Goal: Information Seeking & Learning: Learn about a topic

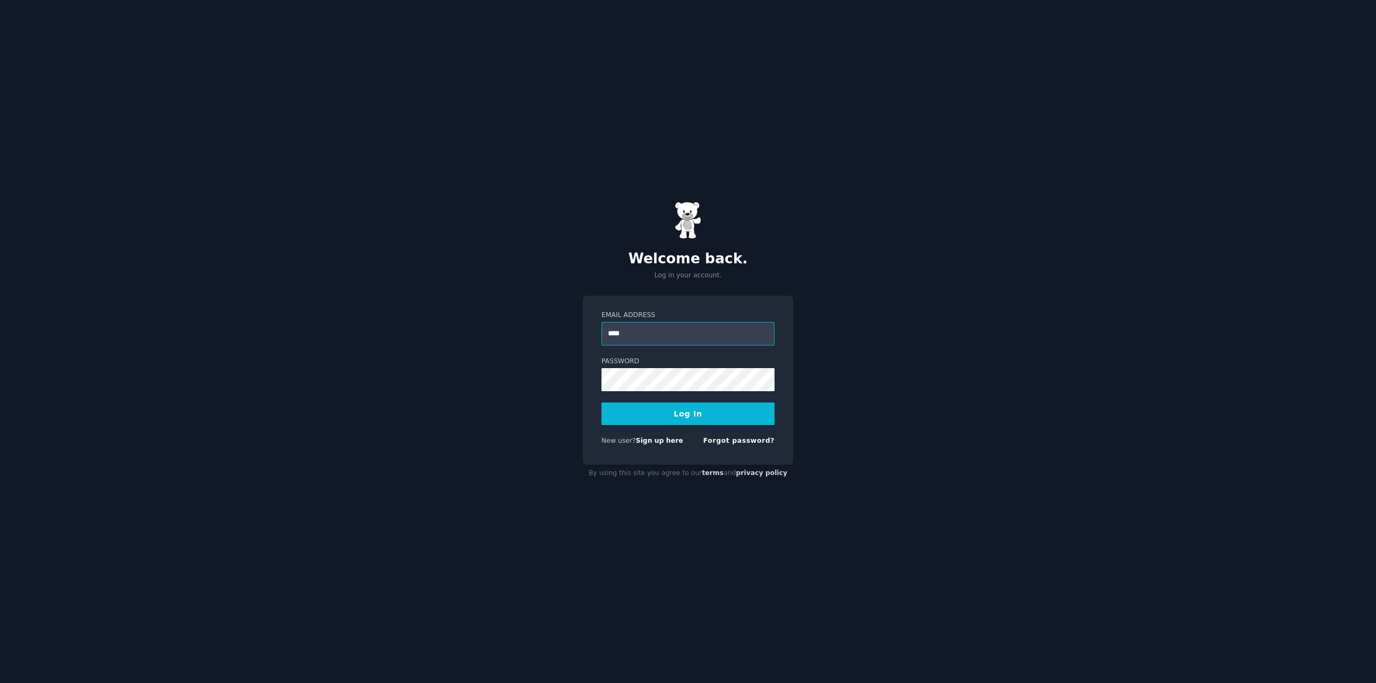
drag, startPoint x: 683, startPoint y: 338, endPoint x: 688, endPoint y: 342, distance: 7.3
click at [683, 338] on input "****" at bounding box center [687, 334] width 173 height 24
type input "**********"
click at [692, 421] on button "Log In" at bounding box center [687, 414] width 173 height 23
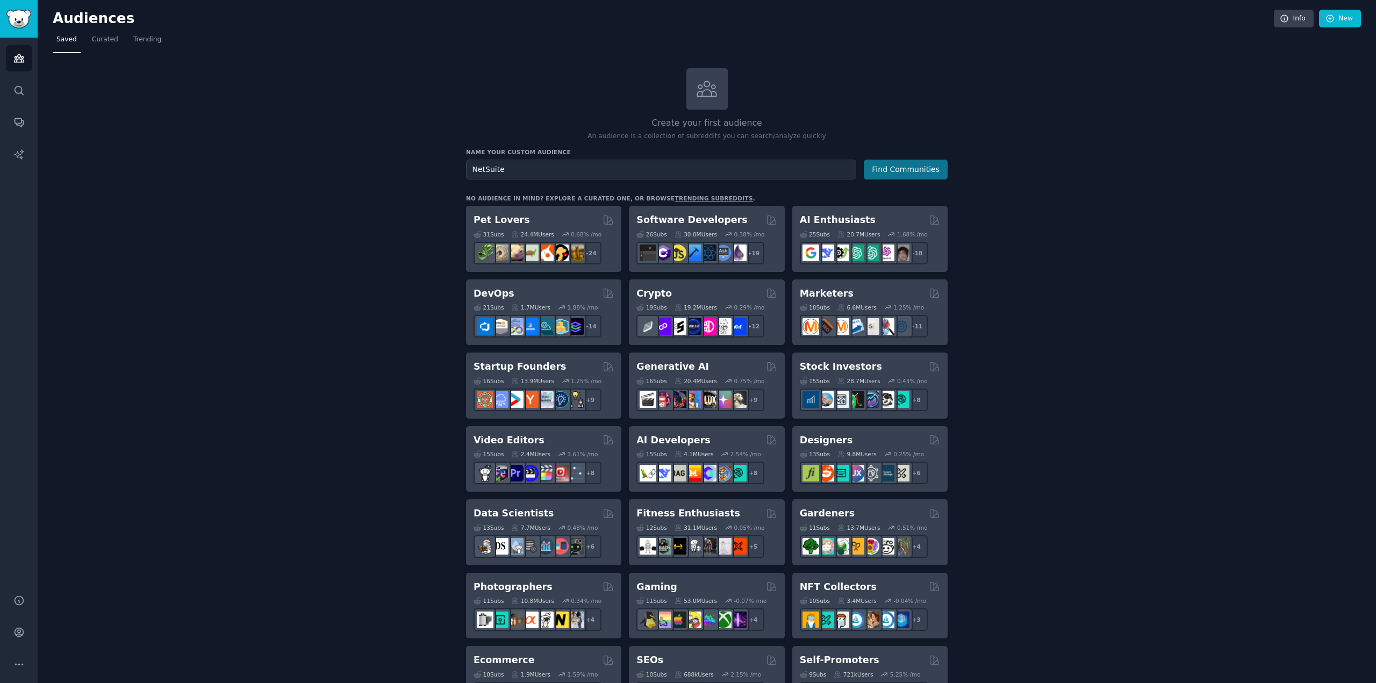
type input "NetSuite"
click at [900, 173] on button "Find Communities" at bounding box center [906, 170] width 84 height 20
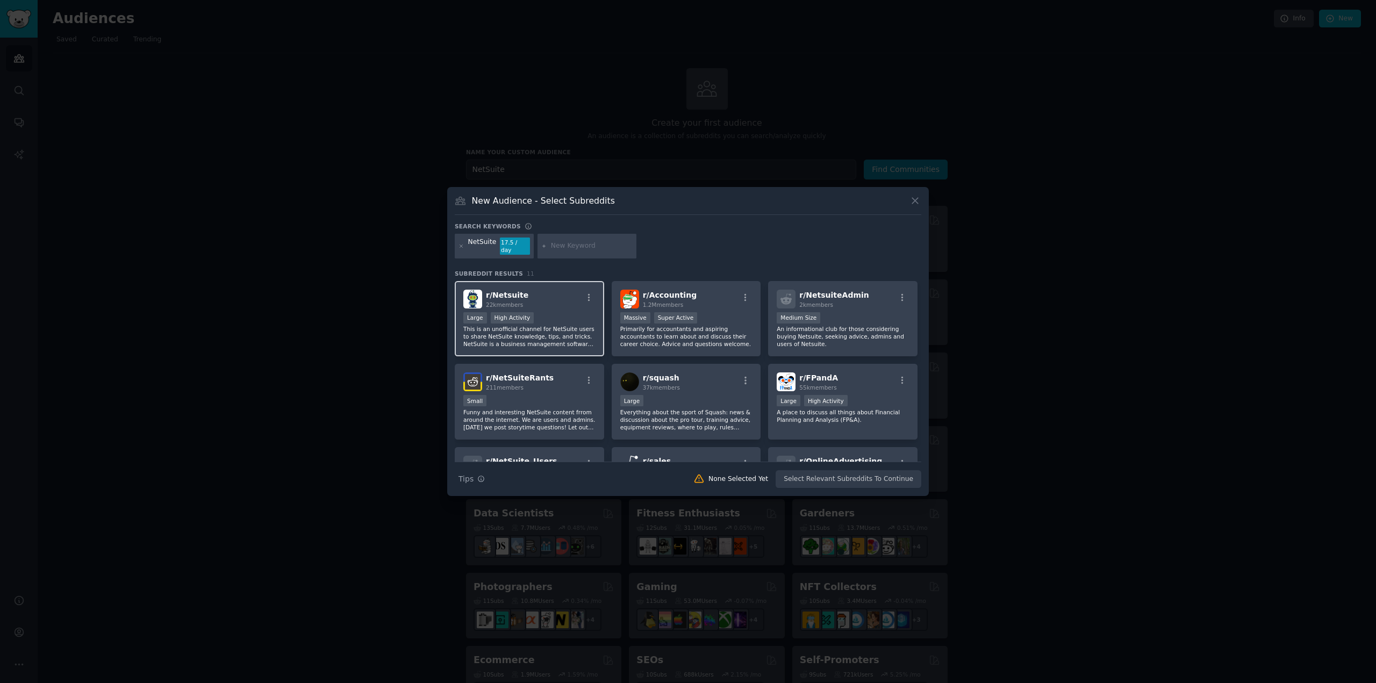
click at [549, 294] on div "r/ Netsuite 22k members" at bounding box center [529, 299] width 132 height 19
click at [564, 239] on div at bounding box center [586, 246] width 99 height 25
click at [569, 249] on input "text" at bounding box center [592, 246] width 82 height 10
type input "Enterprise Resource Management"
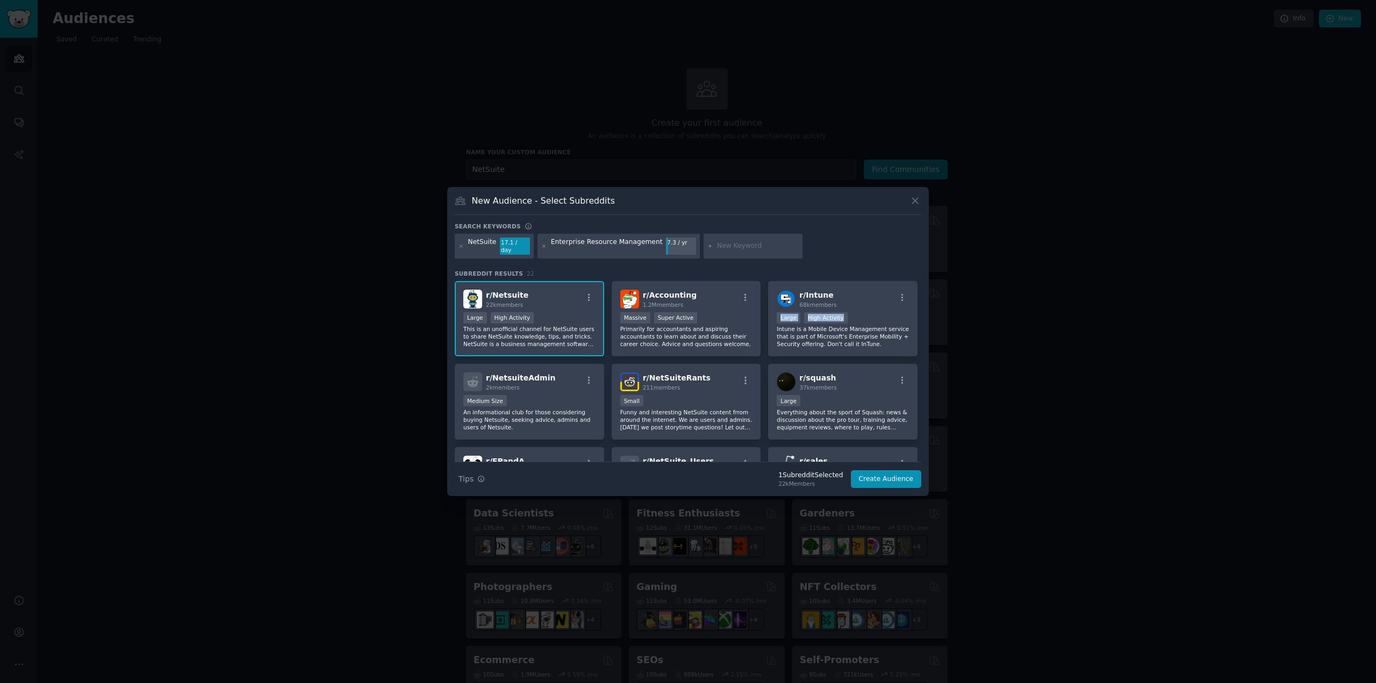
drag, startPoint x: 916, startPoint y: 290, endPoint x: 916, endPoint y: 309, distance: 18.8
click at [916, 309] on div "r/ Netsuite 22k members >= 80th percentile for submissions / day Large High Act…" at bounding box center [688, 513] width 466 height 464
click at [613, 246] on div "Enterprise Resource Management" at bounding box center [607, 246] width 112 height 17
click at [724, 245] on input "text" at bounding box center [758, 246] width 82 height 10
click at [628, 247] on div "Enterprise Resource Management" at bounding box center [607, 246] width 112 height 17
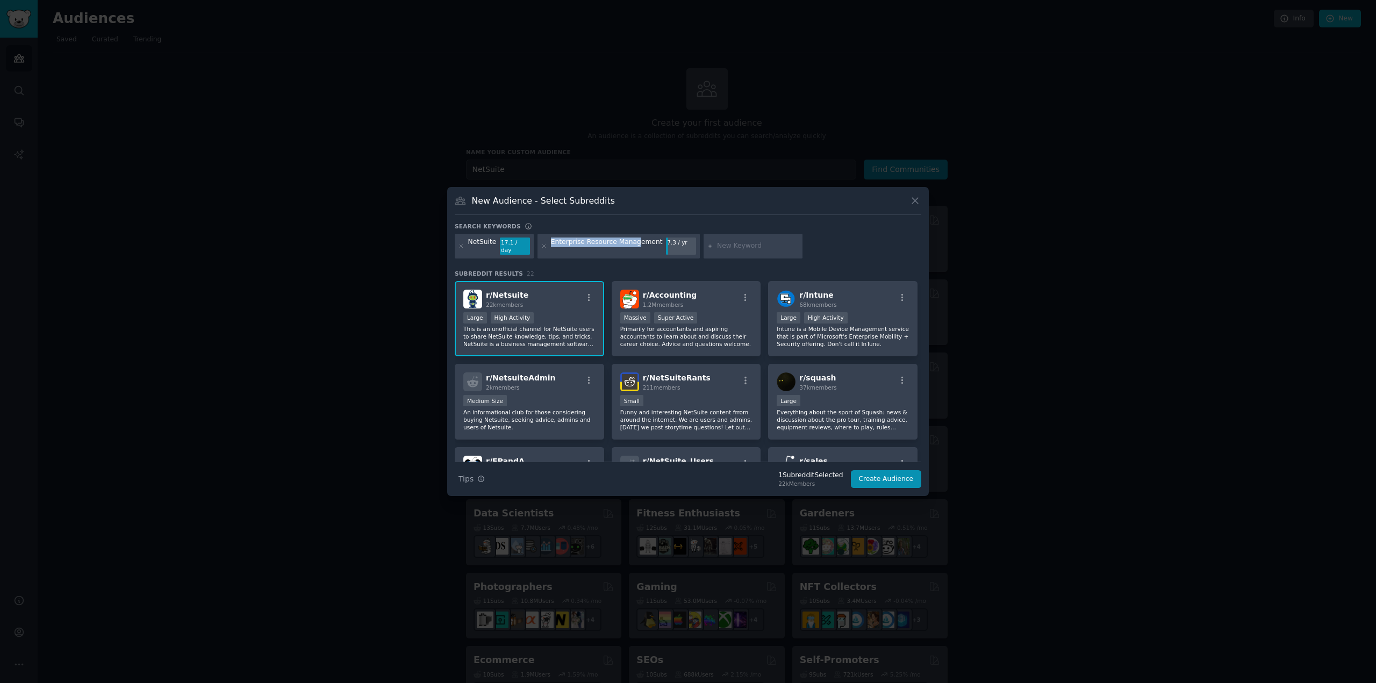
drag, startPoint x: 548, startPoint y: 248, endPoint x: 628, endPoint y: 247, distance: 79.6
click at [628, 247] on div "Enterprise Resource Management" at bounding box center [607, 246] width 112 height 17
click at [629, 247] on div "Enterprise Resource Management" at bounding box center [607, 246] width 112 height 17
click at [537, 247] on div "Enterprise Resource Management 7.3 / yr" at bounding box center [618, 246] width 162 height 25
click at [541, 246] on icon at bounding box center [544, 246] width 6 height 6
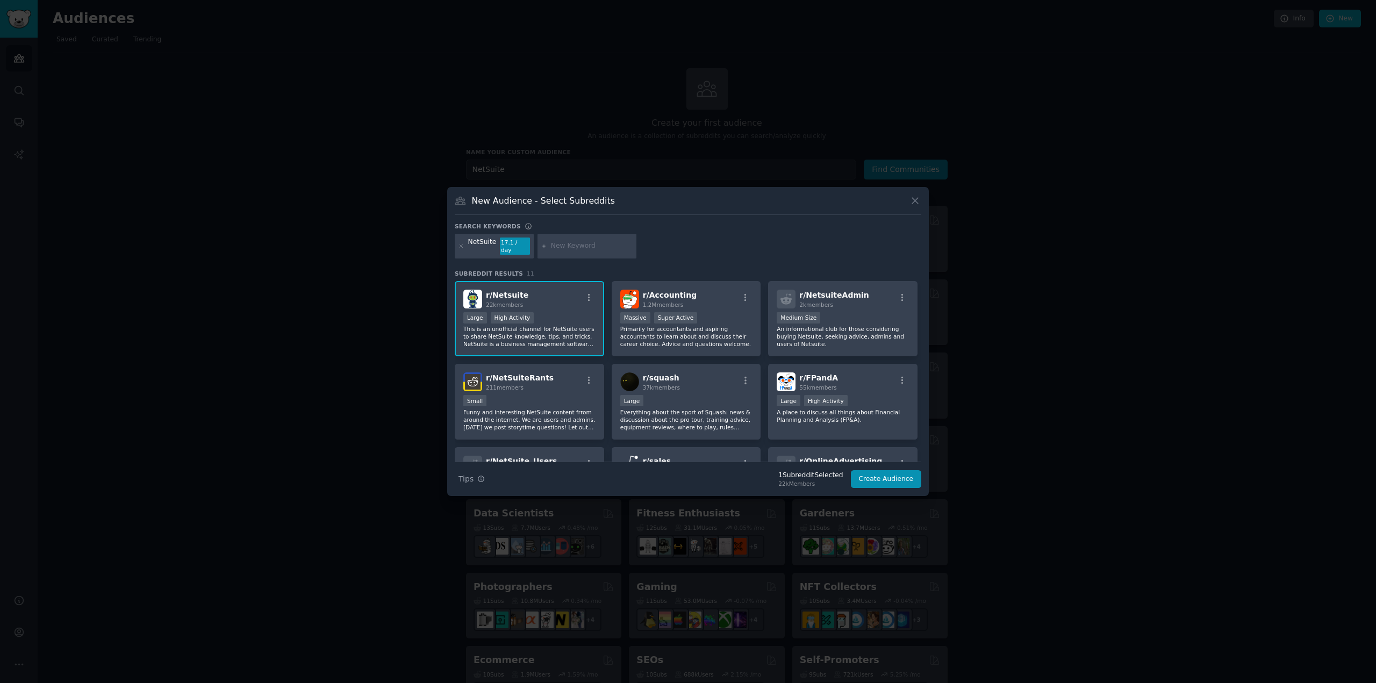
click at [562, 250] on input "text" at bounding box center [592, 246] width 82 height 10
type input "Enterprise Resource Planning"
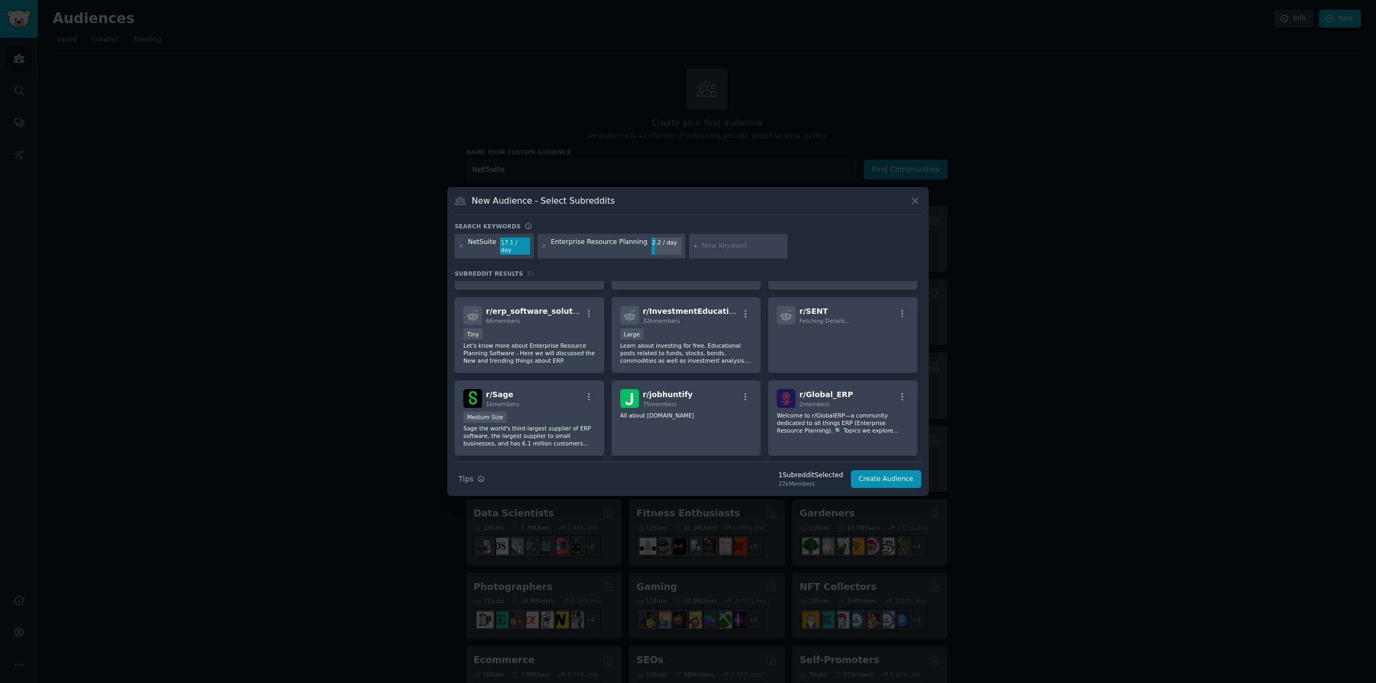
scroll to position [400, 0]
drag, startPoint x: 921, startPoint y: 384, endPoint x: 918, endPoint y: 399, distance: 15.4
click at [918, 399] on div "New Audience - Select Subreddits Search keywords NetSuite 17.1 / day Enterprise…" at bounding box center [688, 341] width 482 height 309
drag, startPoint x: 918, startPoint y: 370, endPoint x: 917, endPoint y: 393, distance: 22.6
click at [917, 393] on div "r/ Netsuite 22k members >= 80th percentile for submissions / day Large High Act…" at bounding box center [688, 288] width 466 height 815
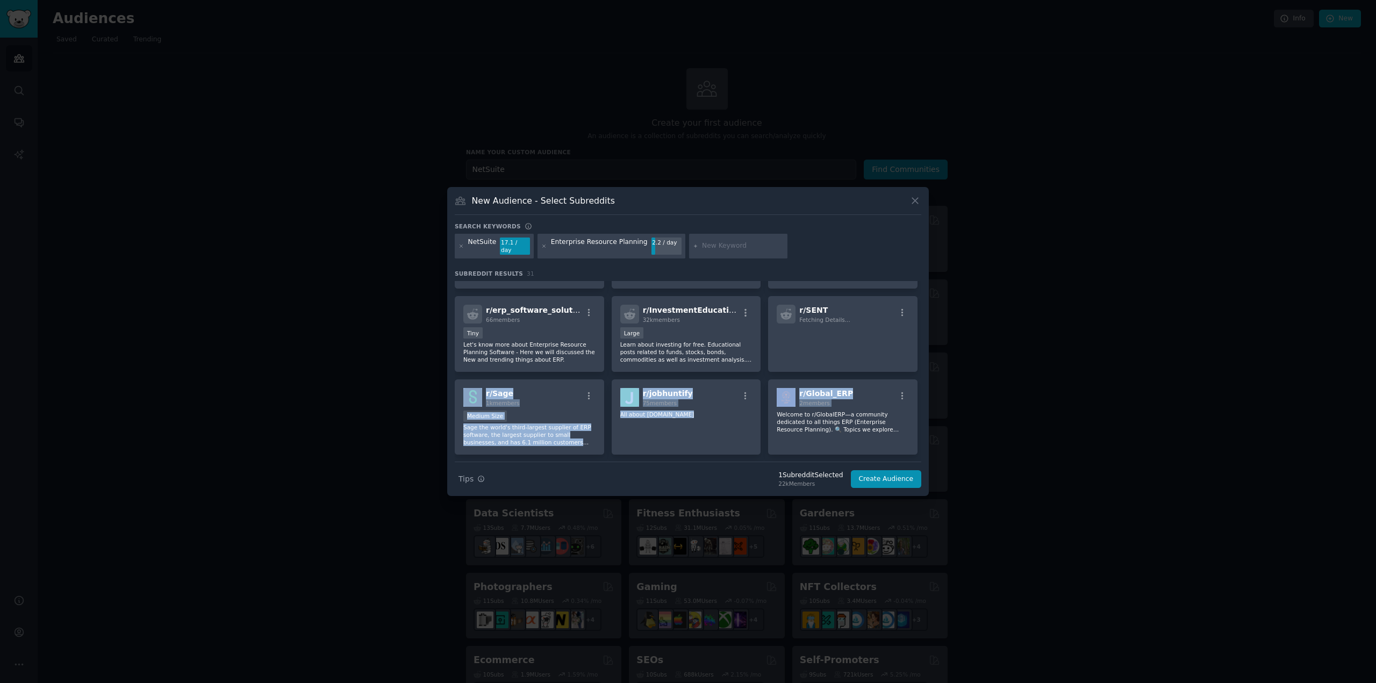
click at [921, 387] on div "New Audience - Select Subreddits Search keywords NetSuite 17.1 / day Enterprise…" at bounding box center [688, 341] width 482 height 309
drag, startPoint x: 921, startPoint y: 384, endPoint x: 919, endPoint y: 400, distance: 15.7
click at [919, 400] on div "New Audience - Select Subreddits Search keywords NetSuite 17.1 / day Enterprise…" at bounding box center [688, 341] width 482 height 309
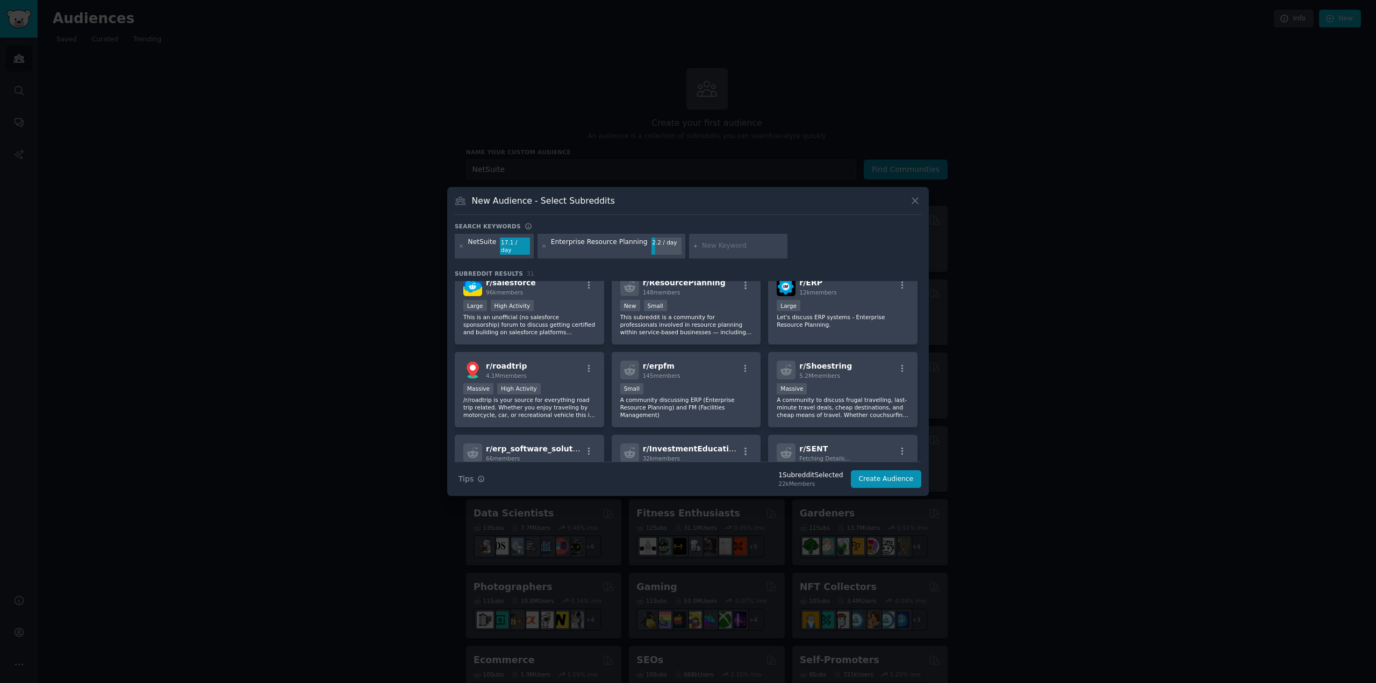
scroll to position [0, 0]
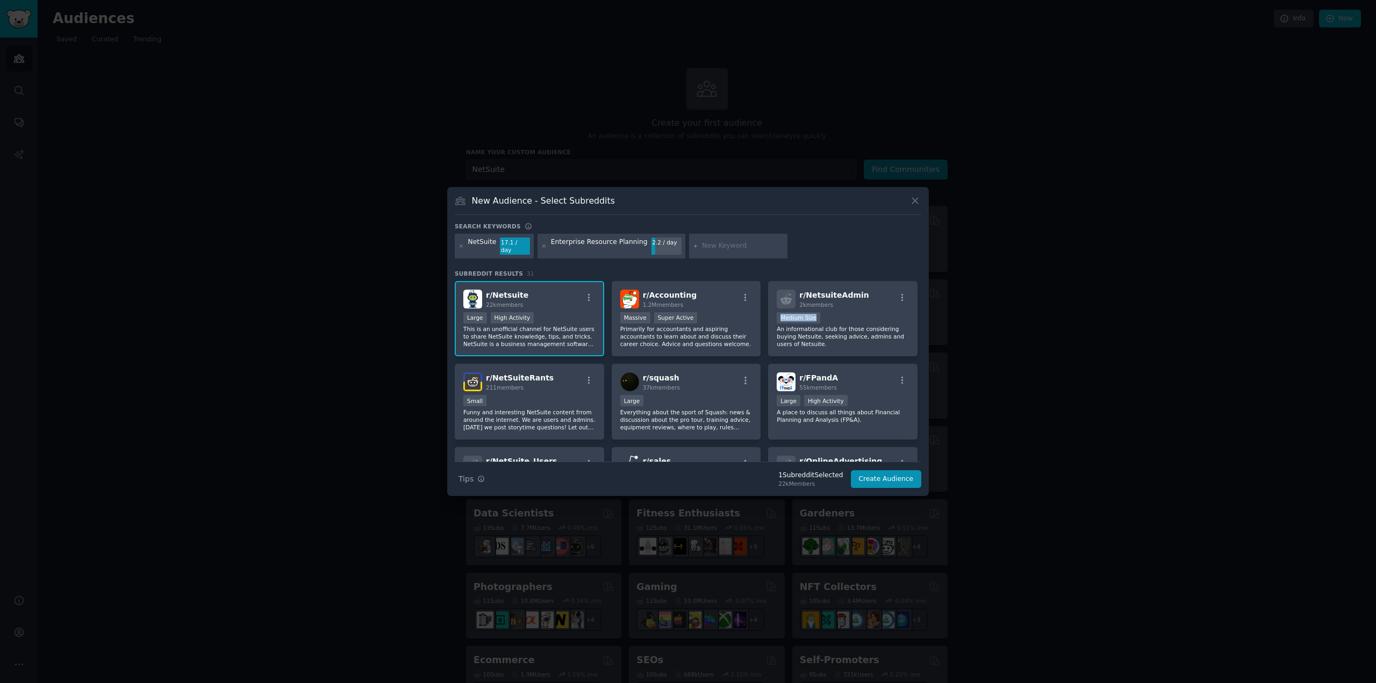
drag, startPoint x: 917, startPoint y: 297, endPoint x: 919, endPoint y: 306, distance: 8.9
click at [919, 306] on div "r/ Netsuite 22k members >= 80th percentile for submissions / day Large High Act…" at bounding box center [688, 371] width 466 height 181
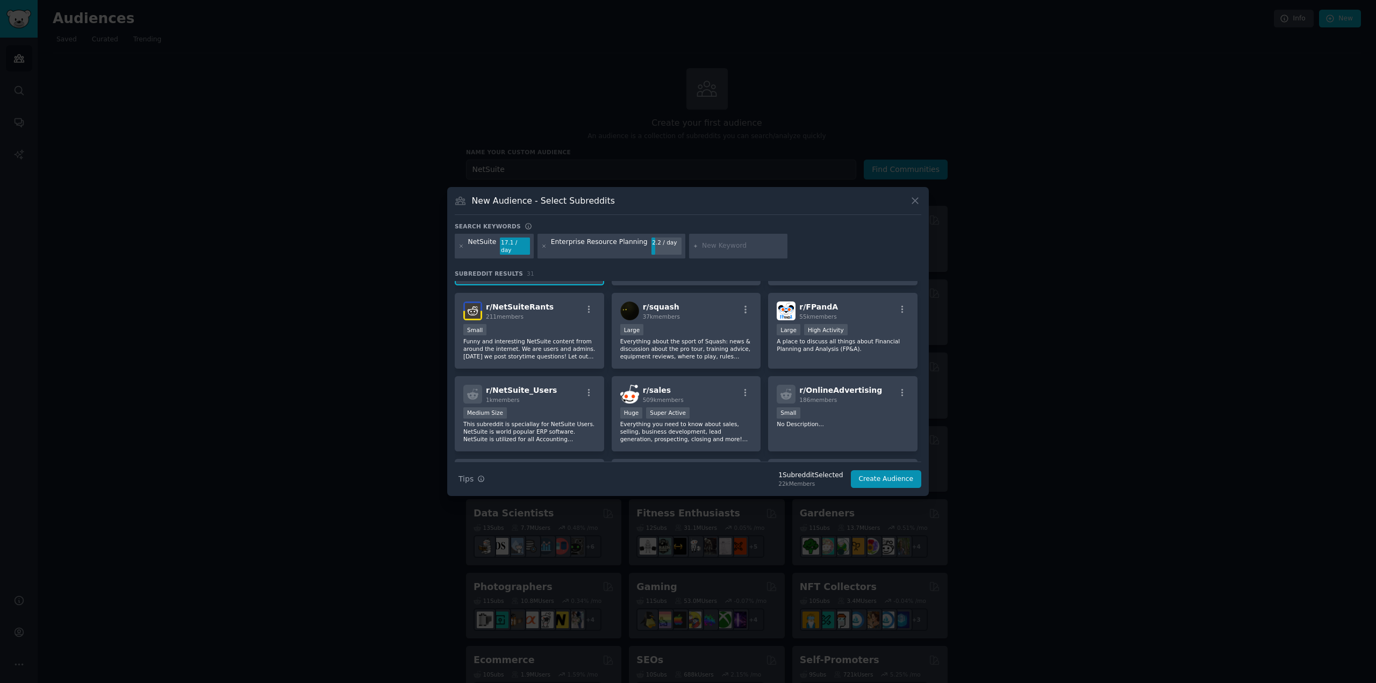
scroll to position [82, 0]
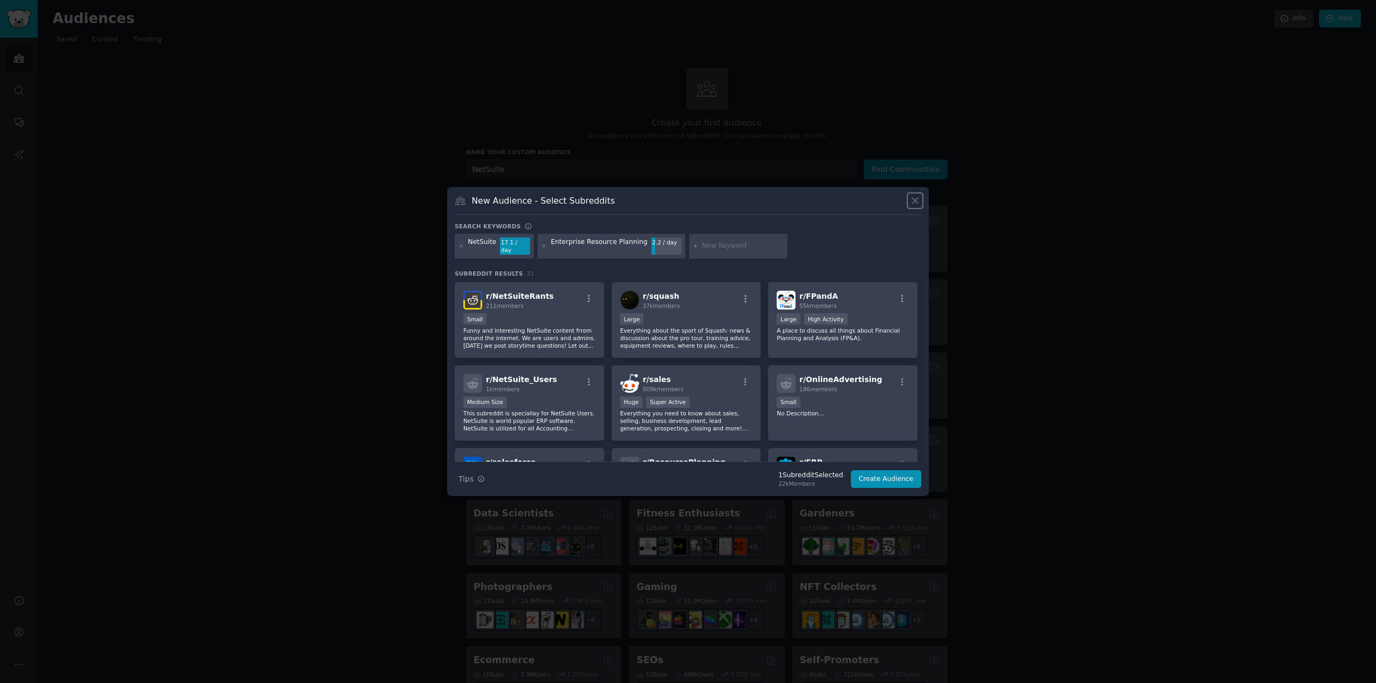
click at [918, 206] on icon at bounding box center [914, 200] width 11 height 11
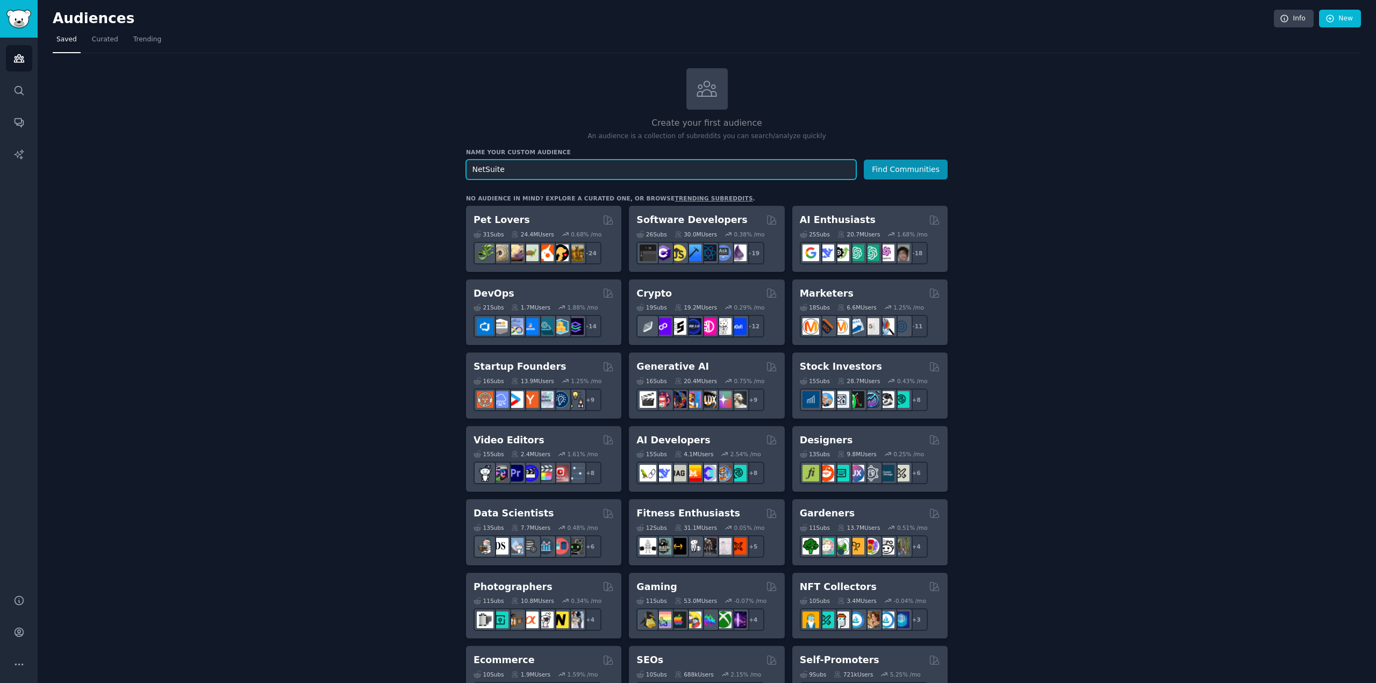
drag, startPoint x: 532, startPoint y: 167, endPoint x: 245, endPoint y: 171, distance: 287.0
click at [245, 171] on div "Create your first audience An audience is a collection of subreddits you can se…" at bounding box center [707, 653] width 1308 height 1171
click at [104, 46] on link "Curated" at bounding box center [105, 42] width 34 height 22
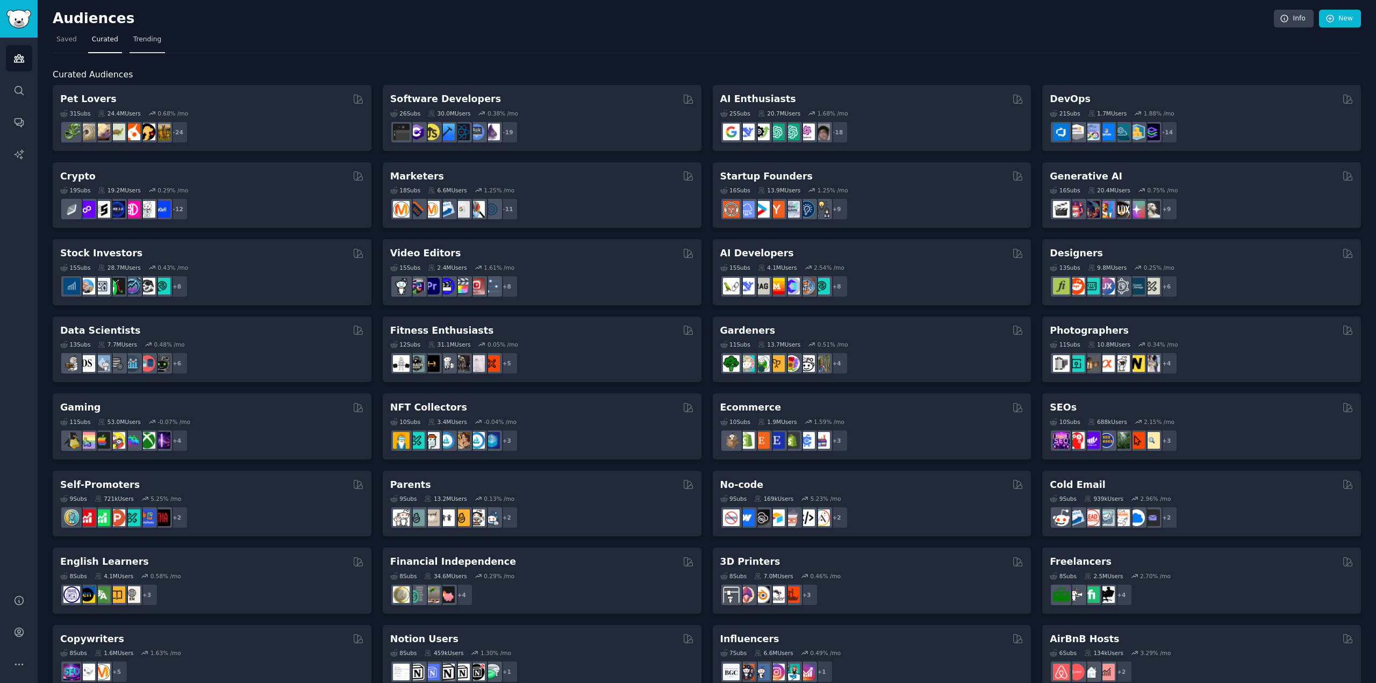
click at [151, 39] on span "Trending" at bounding box center [147, 40] width 28 height 10
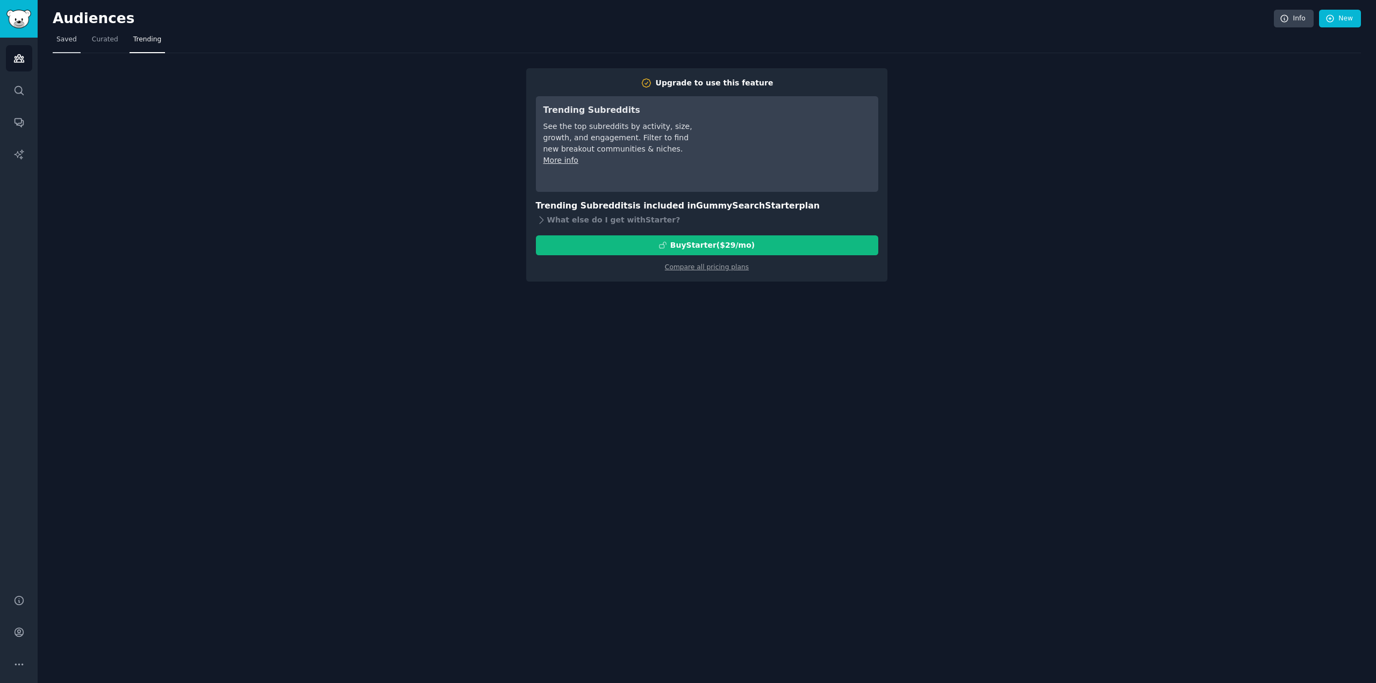
click at [61, 44] on span "Saved" at bounding box center [66, 40] width 20 height 10
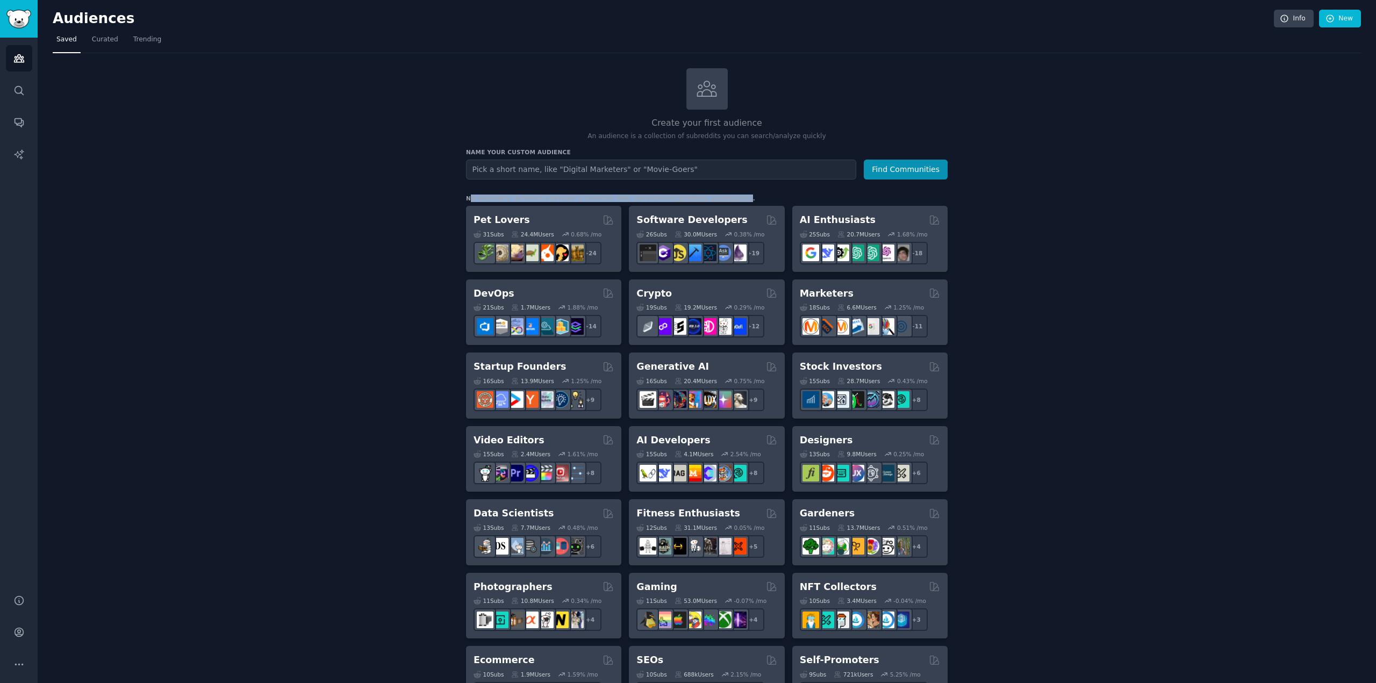
drag, startPoint x: 471, startPoint y: 196, endPoint x: 705, endPoint y: 193, distance: 234.3
click at [705, 195] on div "No audience in mind? Explore a curated one, or browse trending subreddits ." at bounding box center [610, 199] width 289 height 8
click at [773, 189] on div "Create your first audience An audience is a collection of subreddits you can se…" at bounding box center [707, 653] width 482 height 1171
